Goal: Task Accomplishment & Management: Use online tool/utility

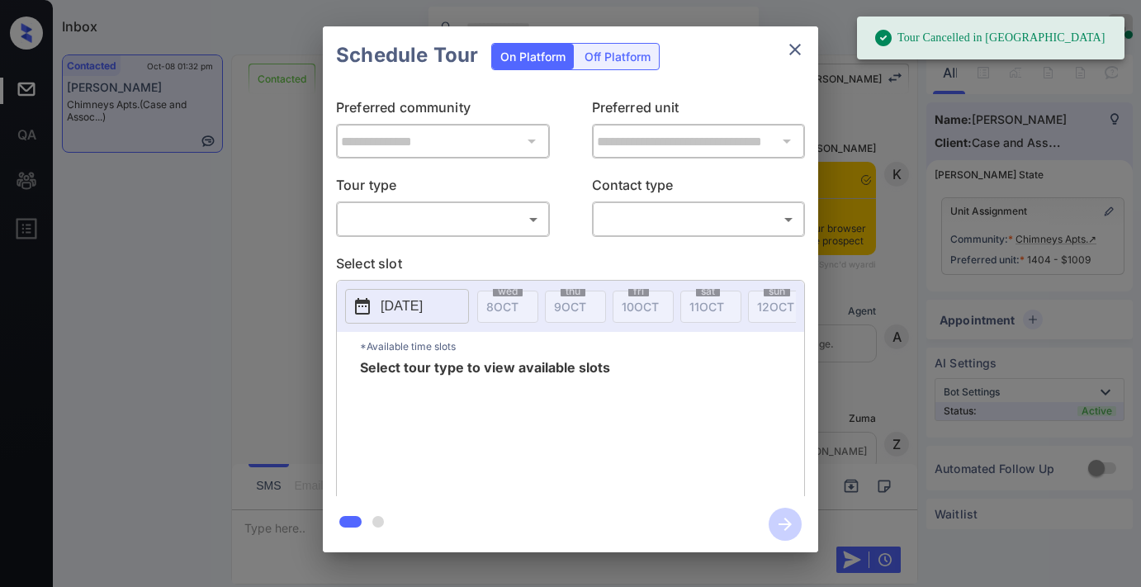
click at [541, 221] on body "Tour Cancelled in Knock Inbox [PERSON_NAME] Online Set yourself offline Set you…" at bounding box center [570, 293] width 1141 height 587
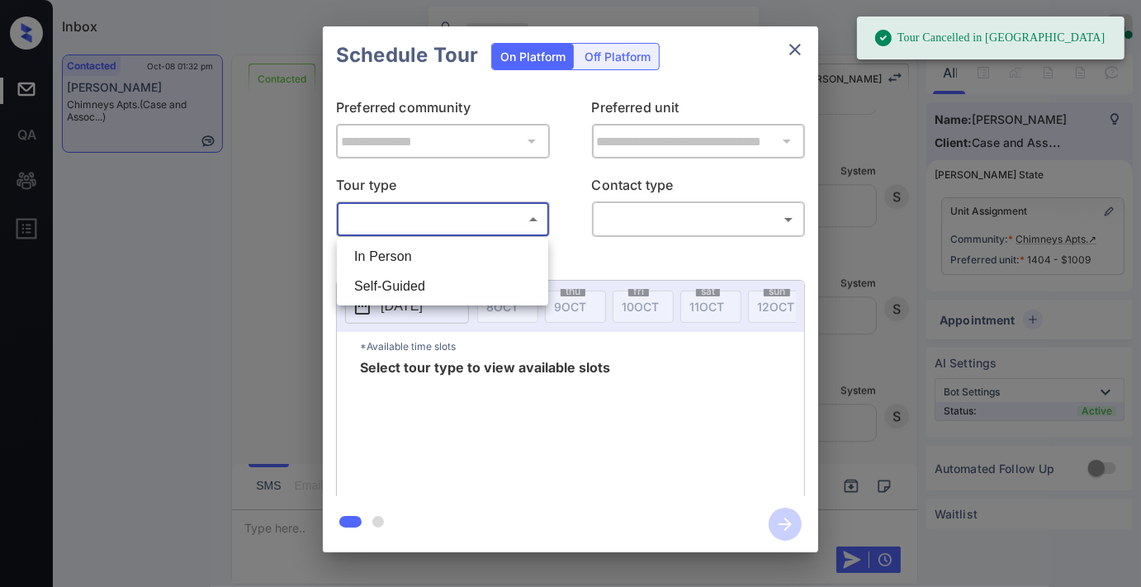
click at [538, 249] on li "In Person" at bounding box center [442, 257] width 203 height 30
type input "********"
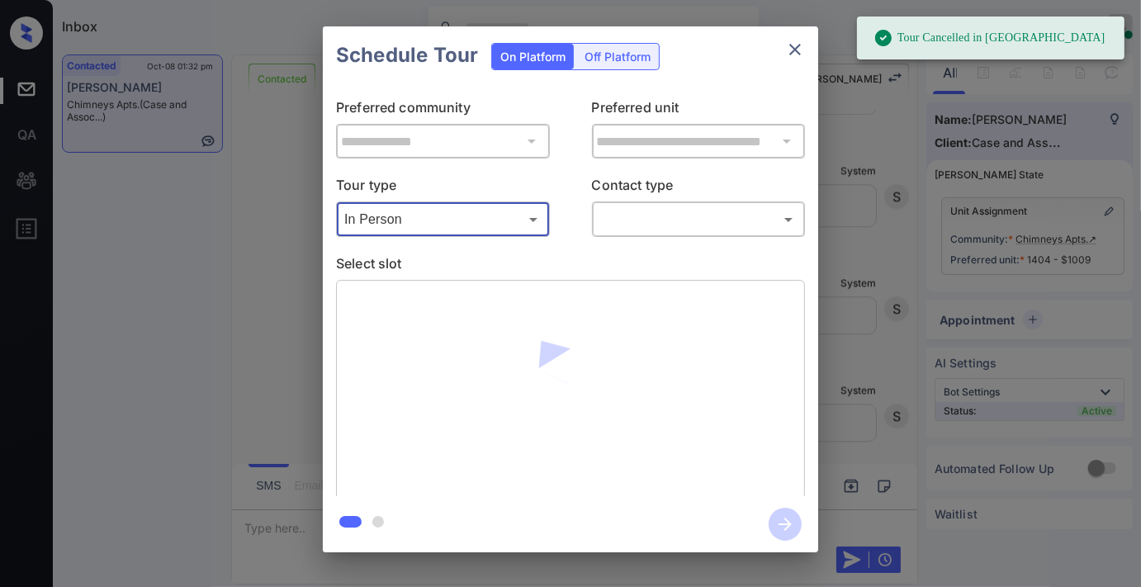
click at [623, 209] on body "Tour Cancelled in Knock Inbox [PERSON_NAME] Online Set yourself offline Set you…" at bounding box center [570, 293] width 1141 height 587
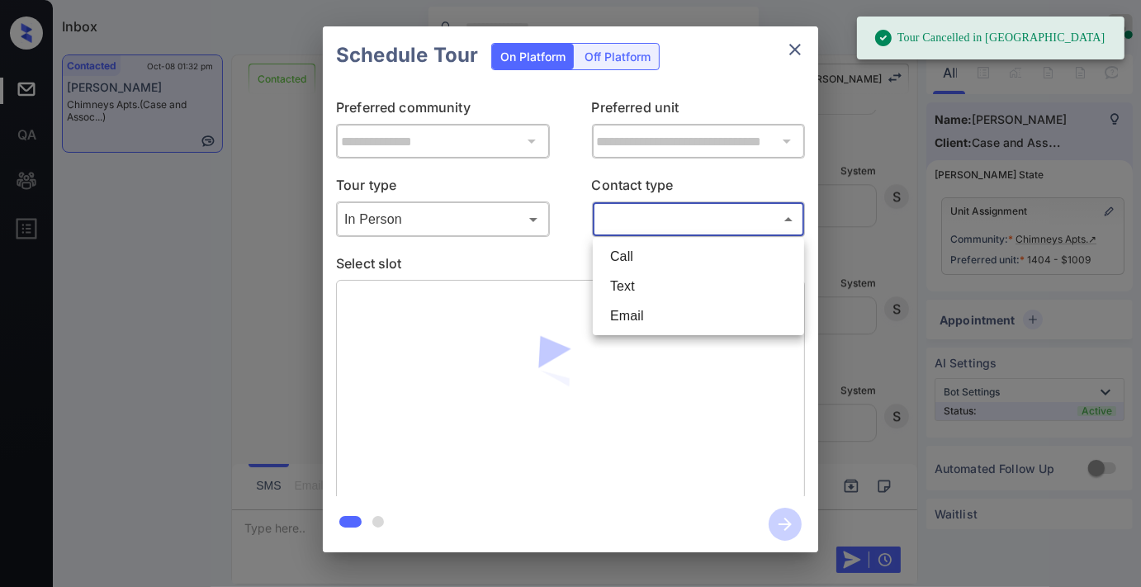
click at [629, 282] on li "Text" at bounding box center [698, 287] width 203 height 30
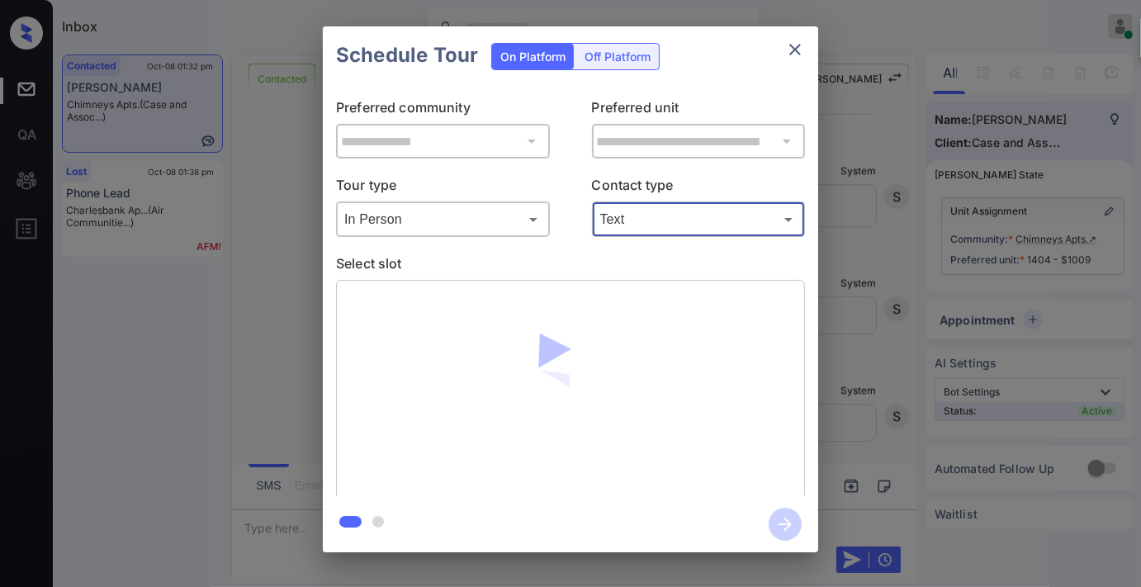
type input "****"
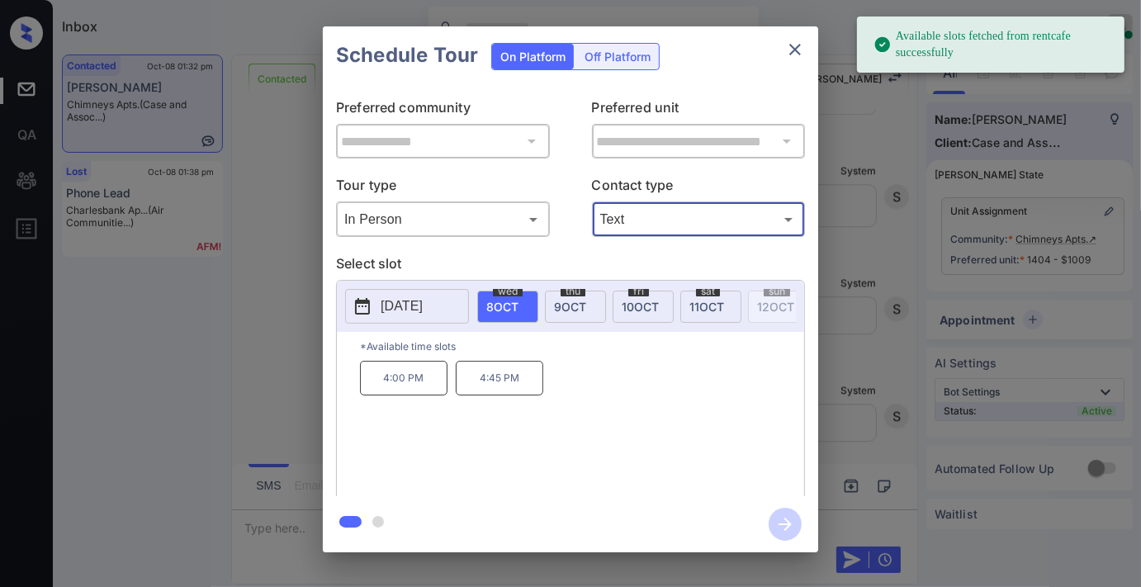
click at [423, 312] on p "[DATE]" at bounding box center [402, 306] width 42 height 20
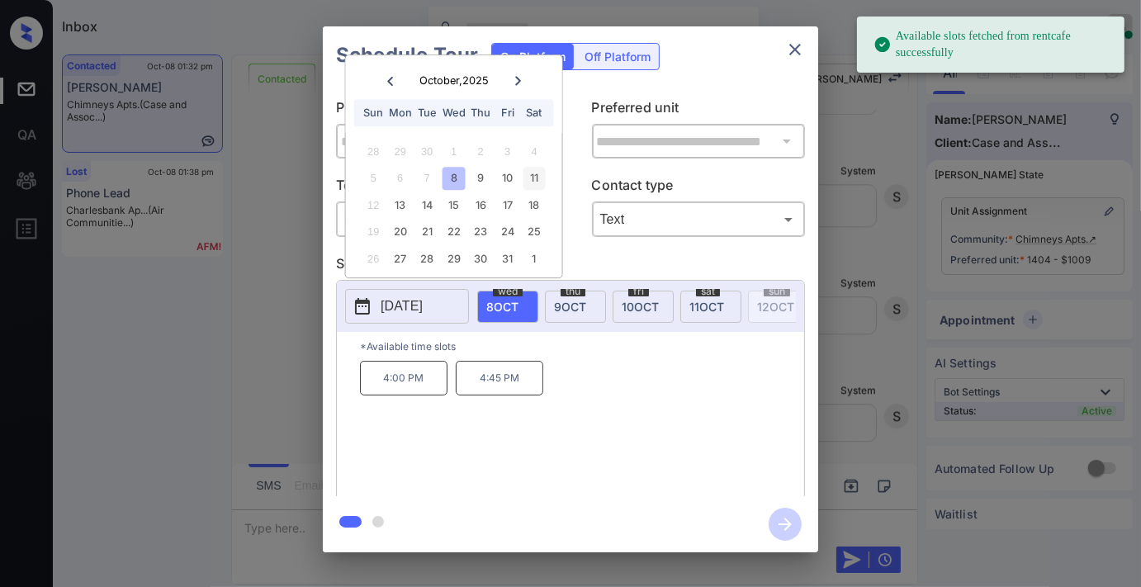
click at [533, 172] on div "11" at bounding box center [534, 179] width 22 height 22
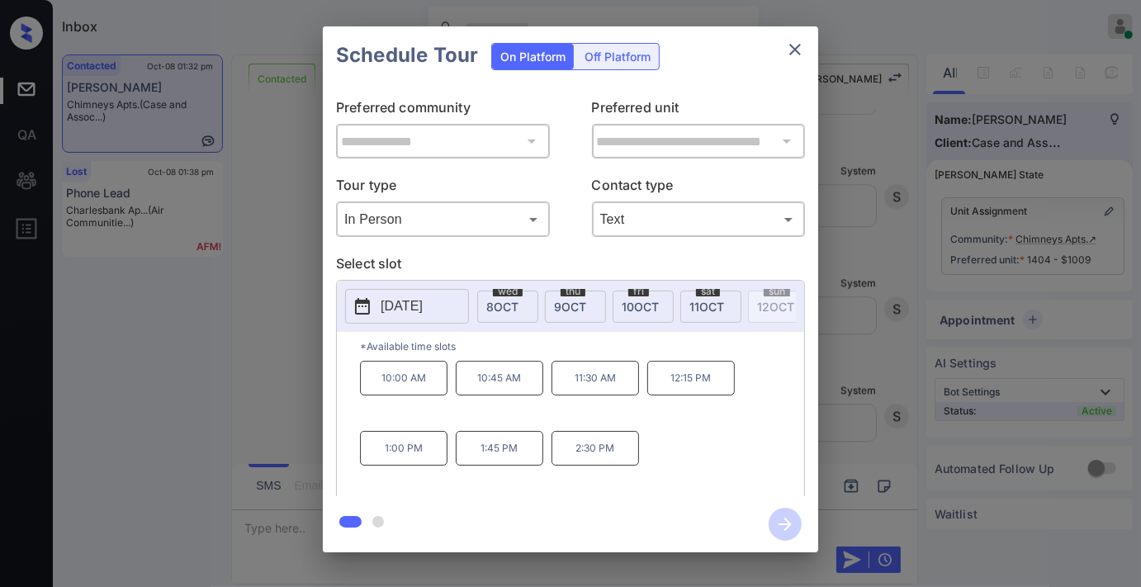
click at [424, 385] on p "10:00 AM" at bounding box center [404, 378] width 88 height 35
click at [776, 534] on icon "button" at bounding box center [785, 524] width 33 height 33
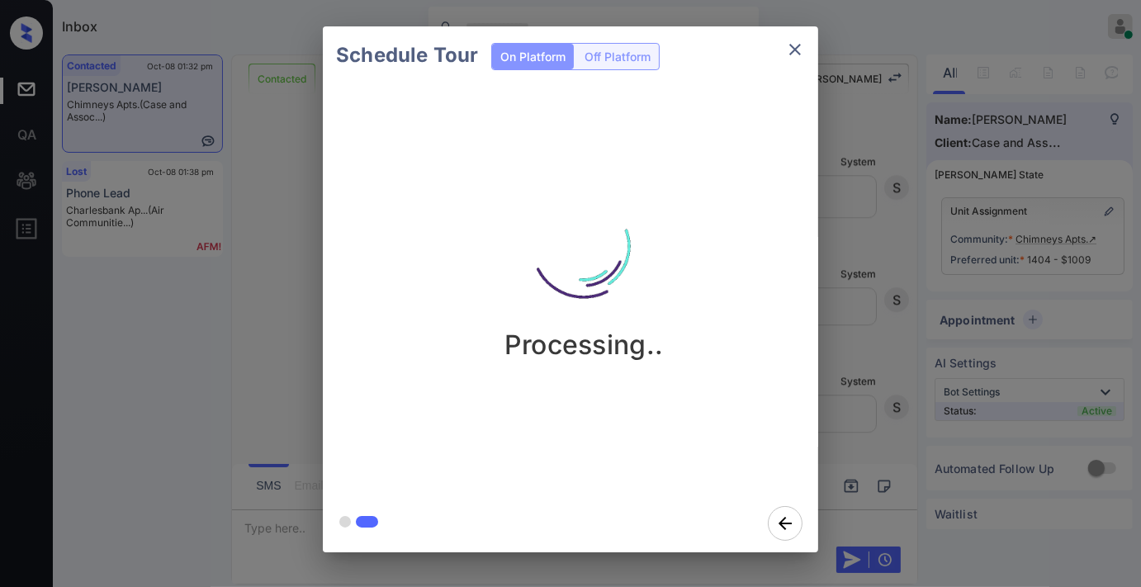
click at [616, 353] on p "Processing.." at bounding box center [584, 345] width 159 height 32
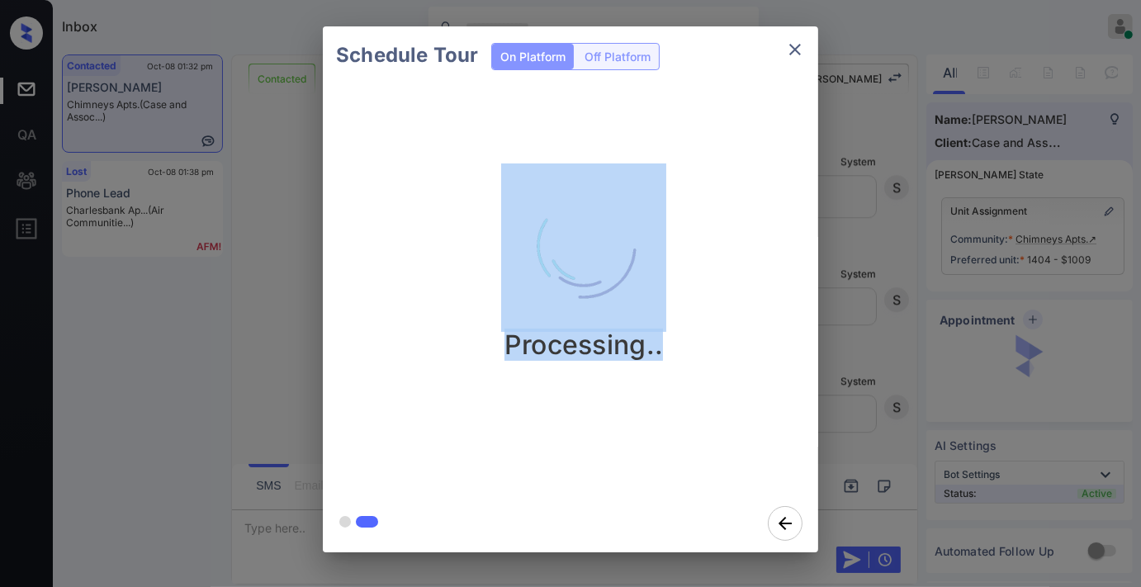
drag, startPoint x: 656, startPoint y: 347, endPoint x: 454, endPoint y: 205, distance: 246.5
click at [449, 207] on div "Processing.." at bounding box center [584, 262] width 496 height 197
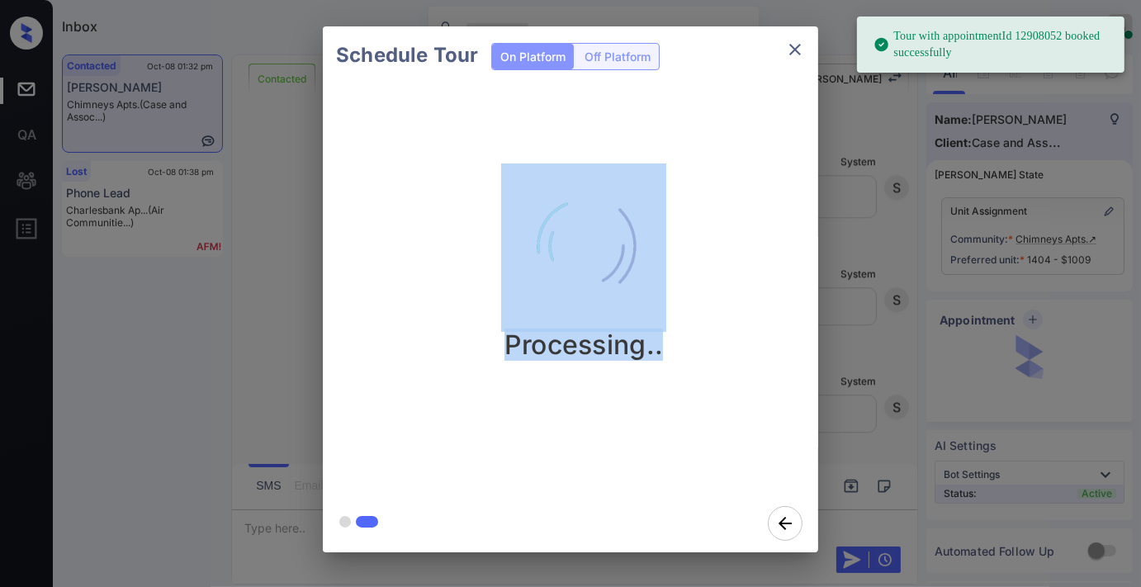
click at [716, 251] on div "Processing.." at bounding box center [584, 262] width 496 height 197
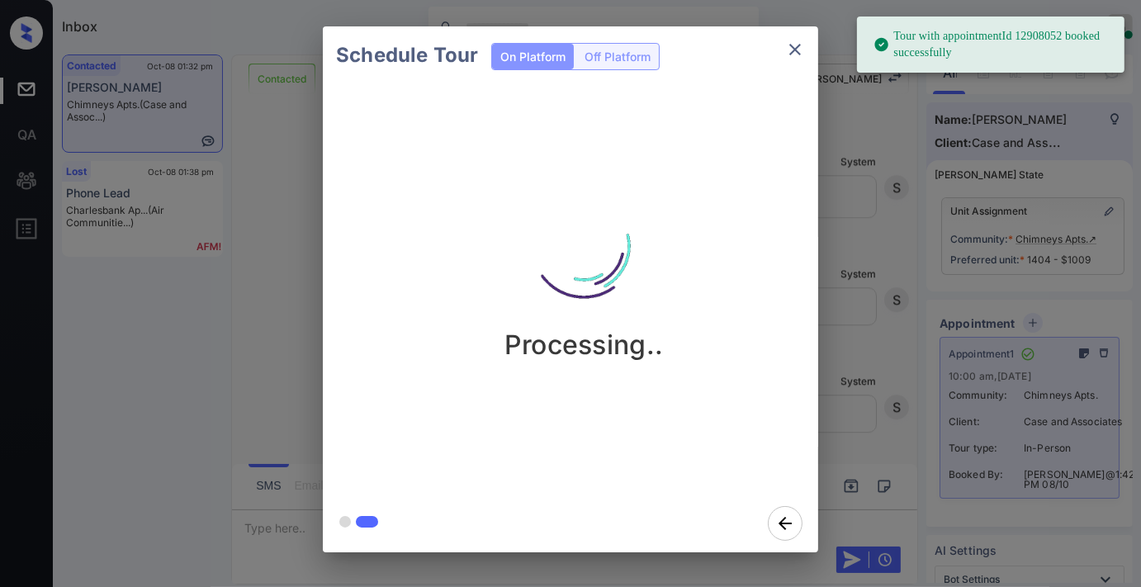
click at [790, 54] on icon "close" at bounding box center [796, 50] width 12 height 12
